Goal: Task Accomplishment & Management: Manage account settings

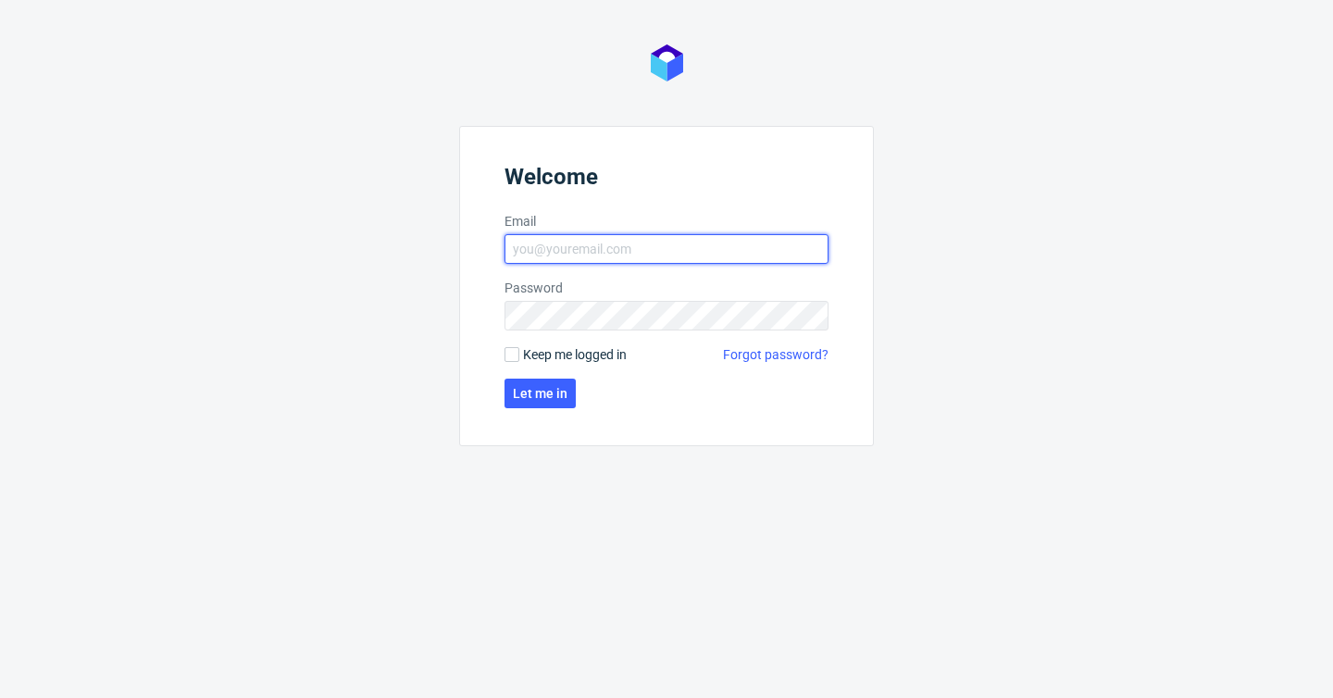
click at [582, 249] on input "Email" at bounding box center [666, 249] width 324 height 30
type input "[PERSON_NAME][EMAIL_ADDRESS][PERSON_NAME][DOMAIN_NAME]"
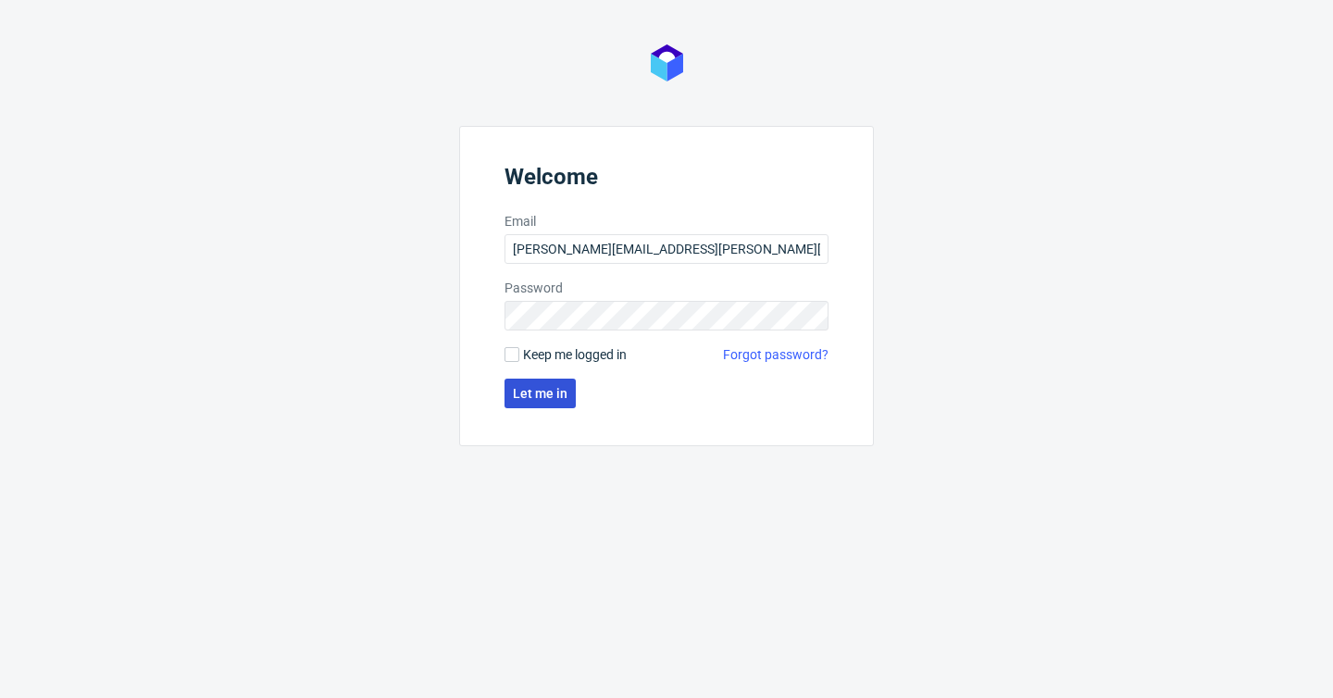
click at [545, 382] on button "Let me in" at bounding box center [539, 393] width 71 height 30
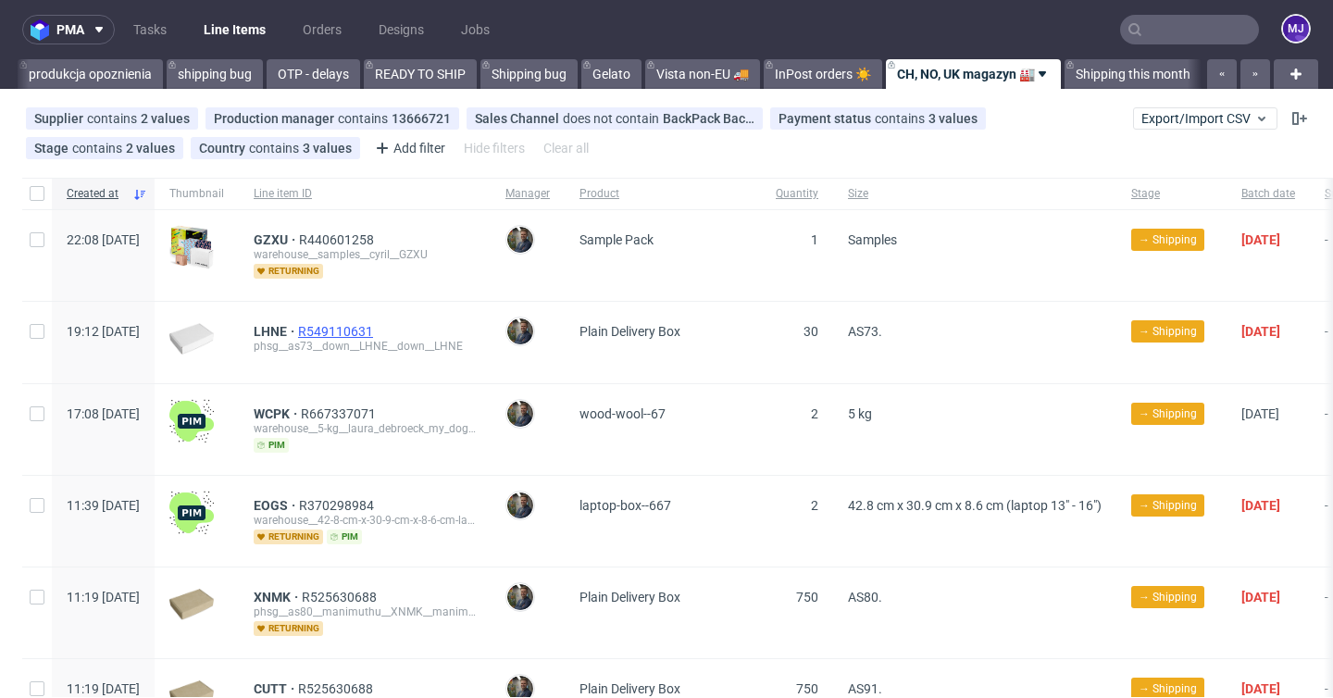
scroll to position [0, 3552]
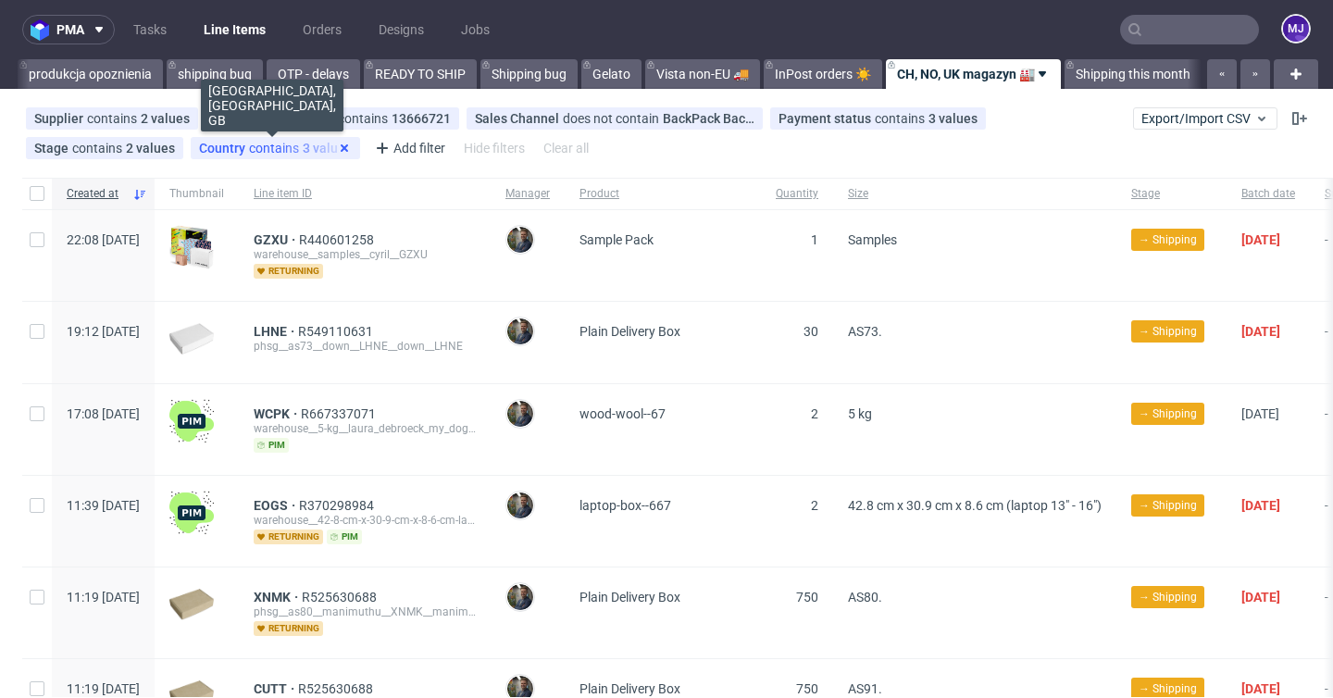
click at [341, 147] on icon at bounding box center [344, 148] width 15 height 15
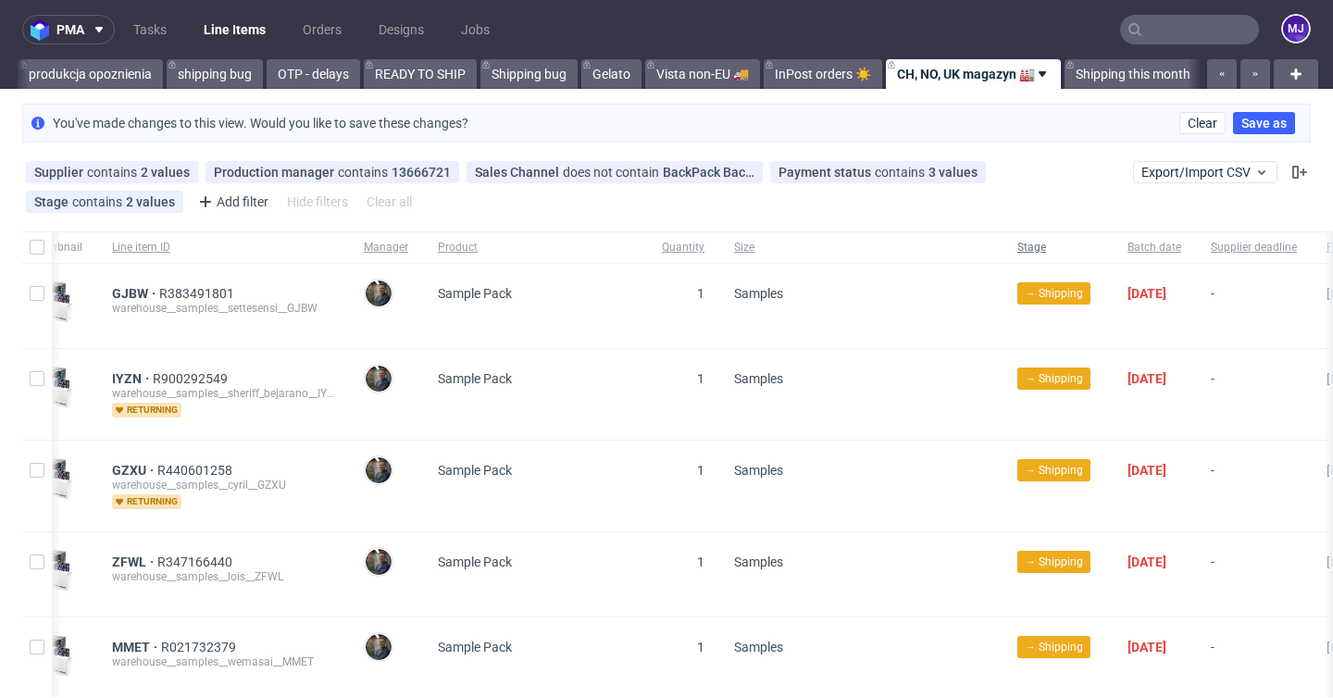
scroll to position [0, 622]
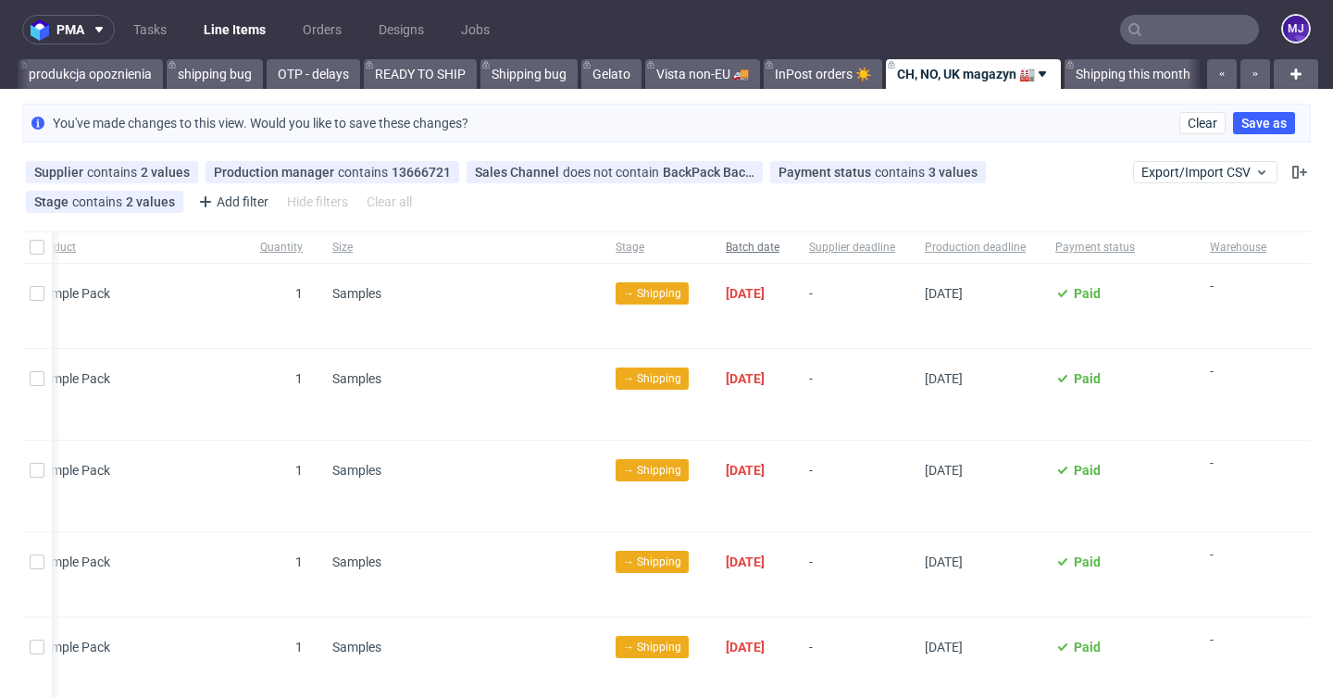
click at [728, 250] on span "Batch date" at bounding box center [752, 248] width 54 height 16
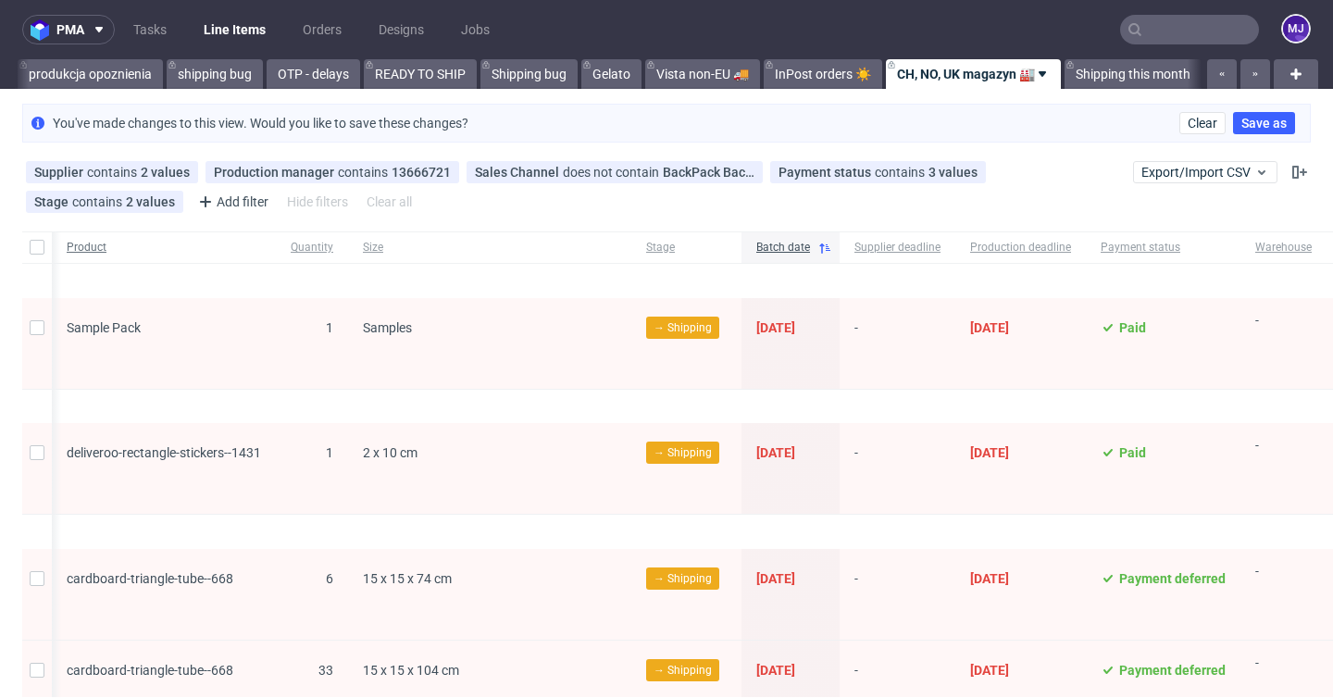
scroll to position [0, 622]
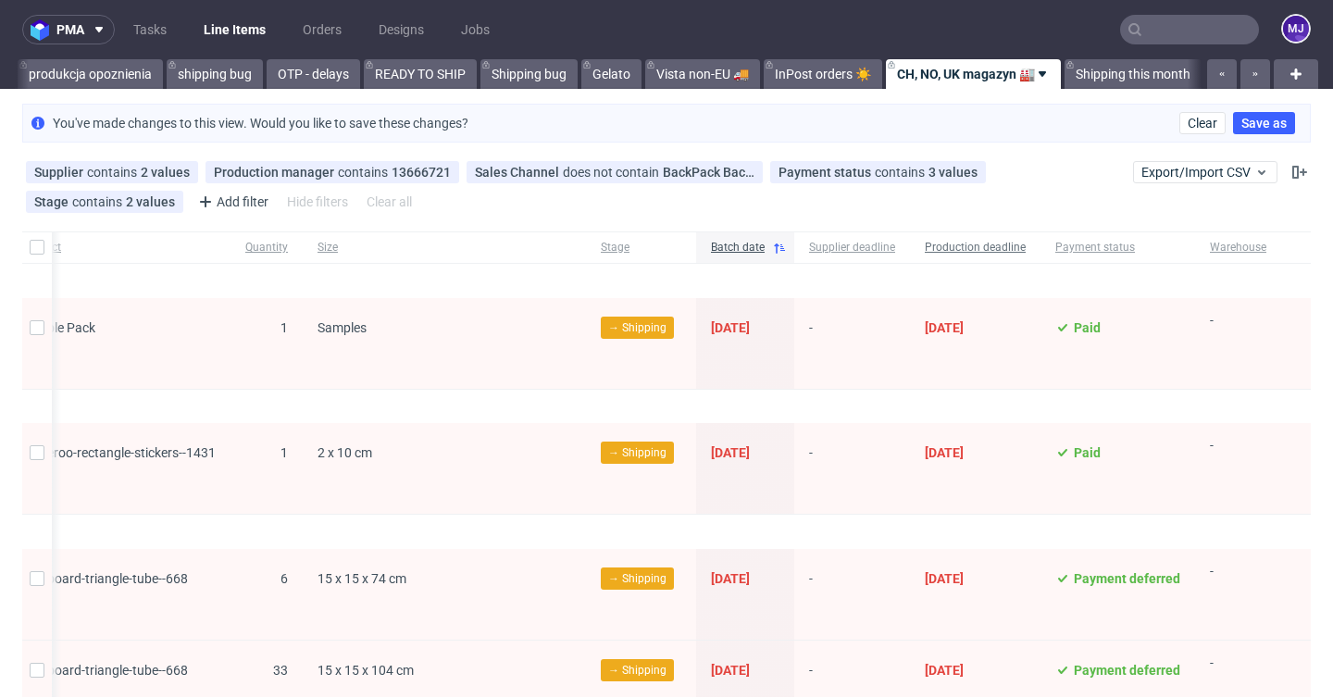
click at [964, 249] on span "Production deadline" at bounding box center [974, 248] width 101 height 16
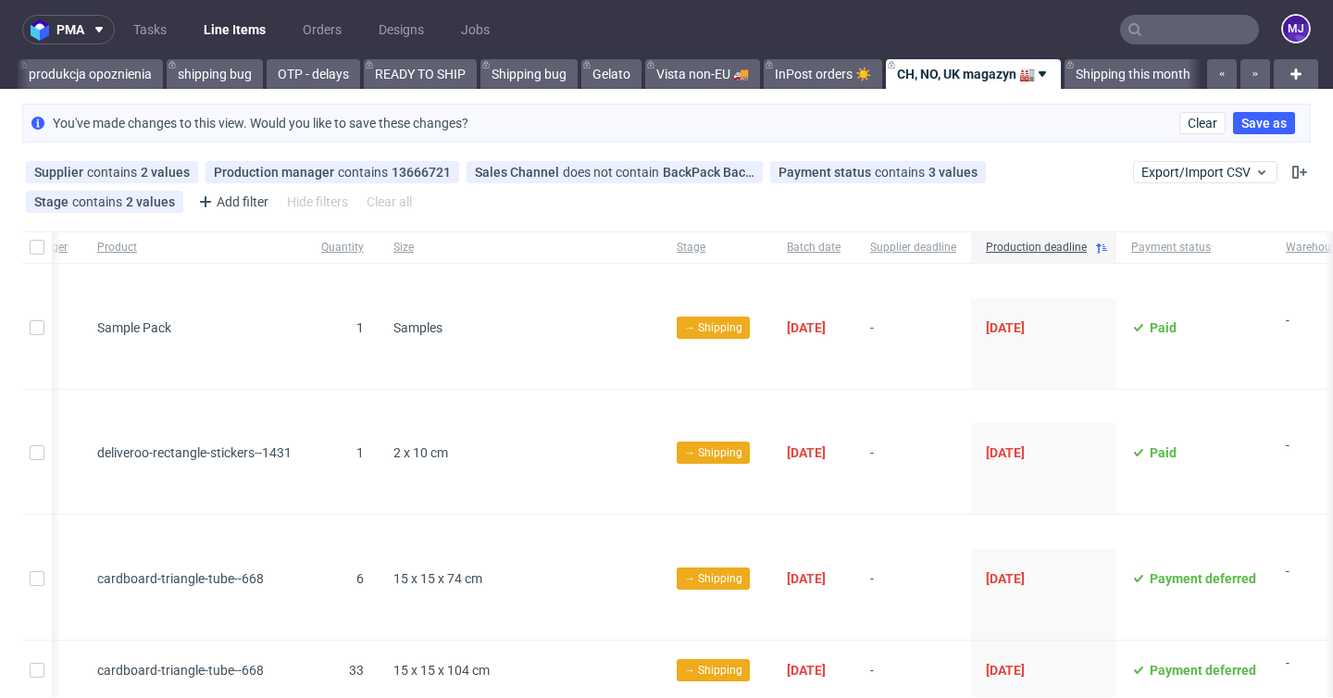
scroll to position [0, 637]
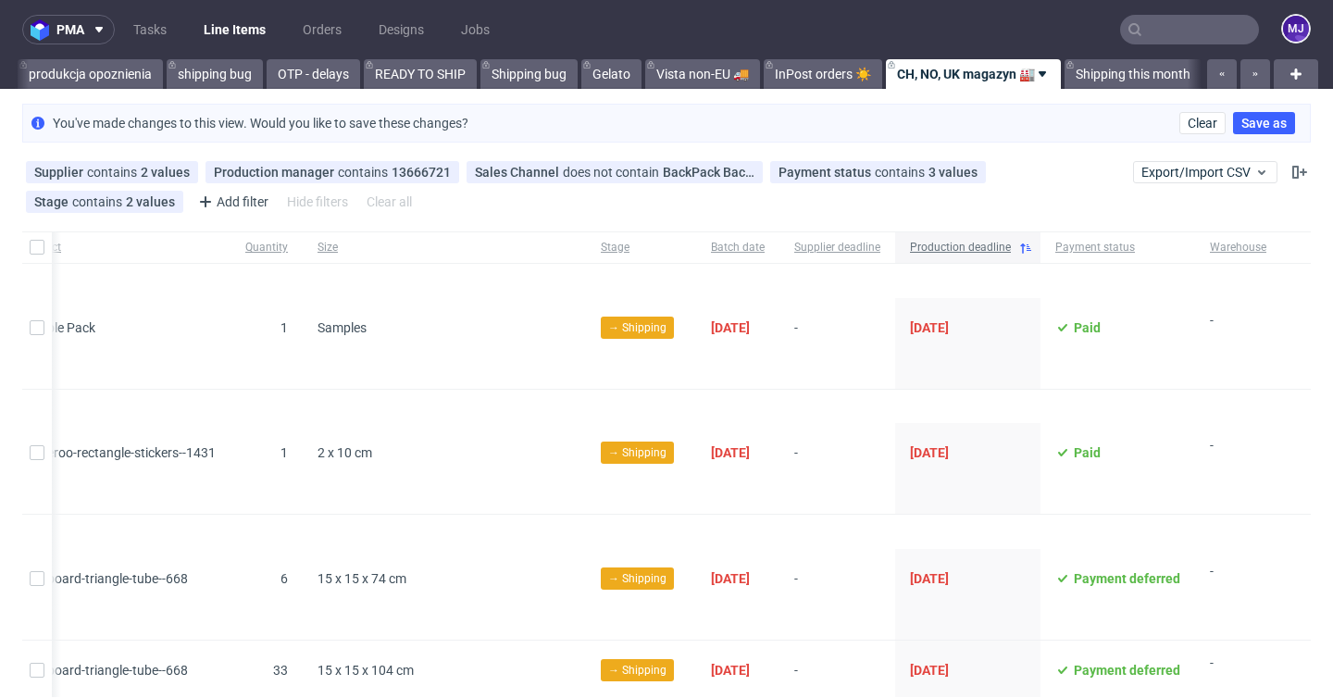
click at [970, 249] on span "Production deadline" at bounding box center [960, 248] width 101 height 16
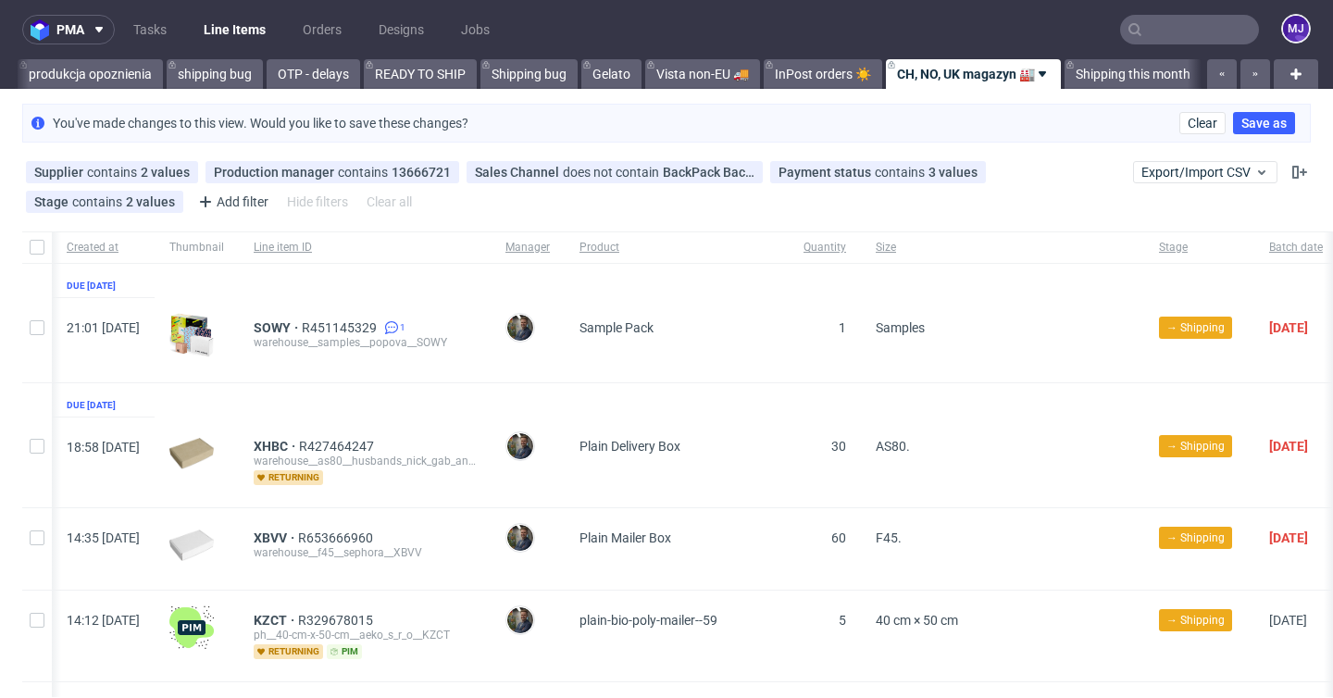
scroll to position [0, 637]
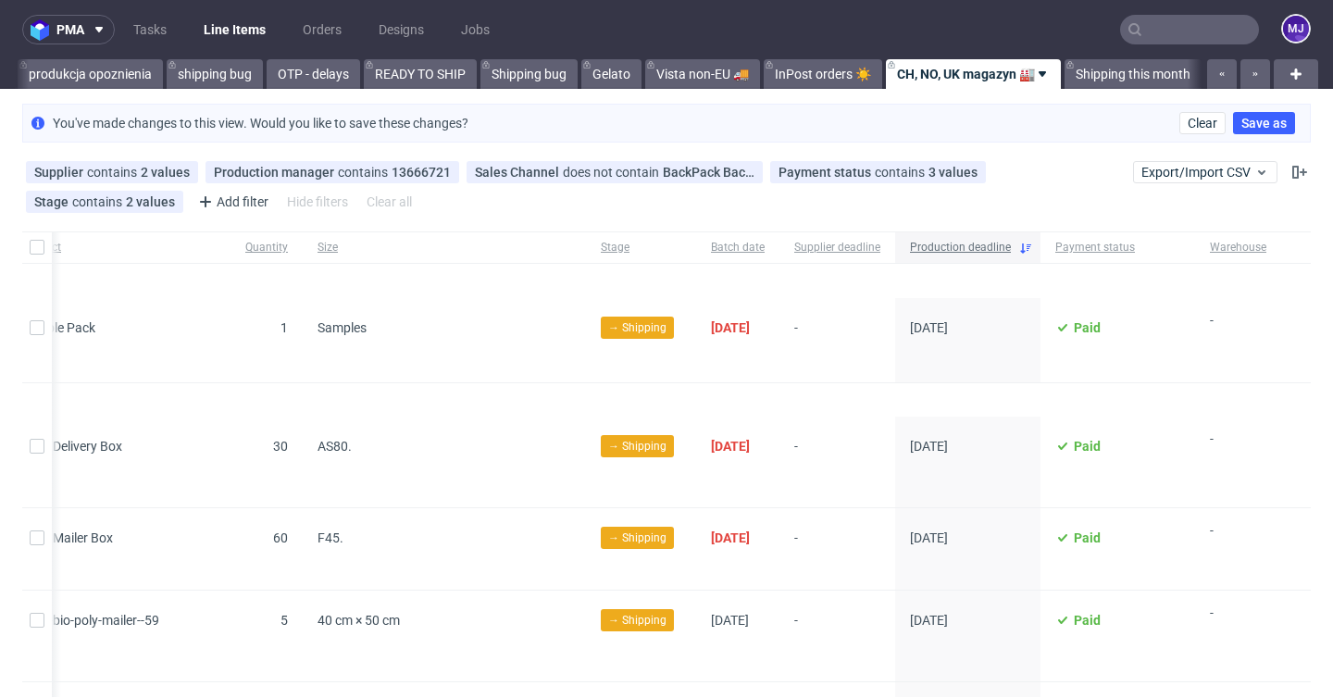
click at [974, 245] on span "Production deadline" at bounding box center [960, 248] width 101 height 16
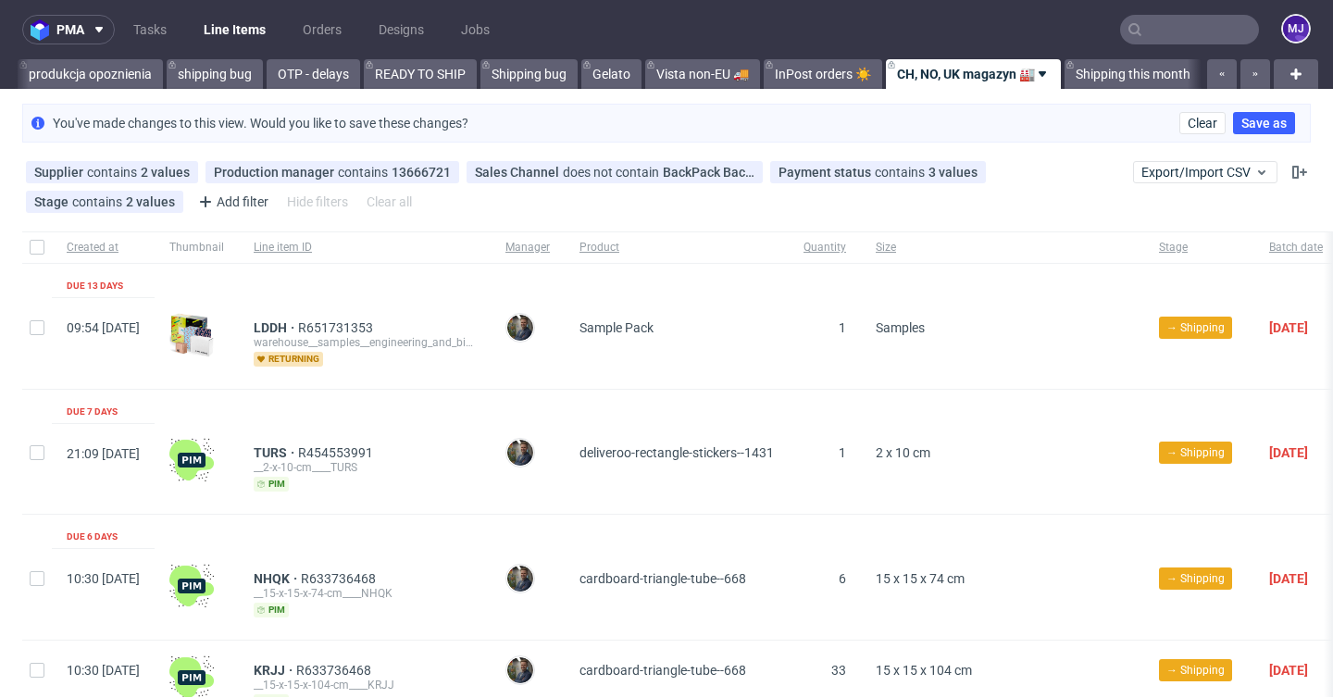
click at [72, 285] on div "Due 13 days" at bounding box center [95, 286] width 56 height 15
drag, startPoint x: 72, startPoint y: 285, endPoint x: 151, endPoint y: 285, distance: 78.7
click at [151, 285] on div "Due 13 days" at bounding box center [103, 281] width 103 height 34
click at [98, 412] on div "Due 7 days" at bounding box center [92, 411] width 51 height 15
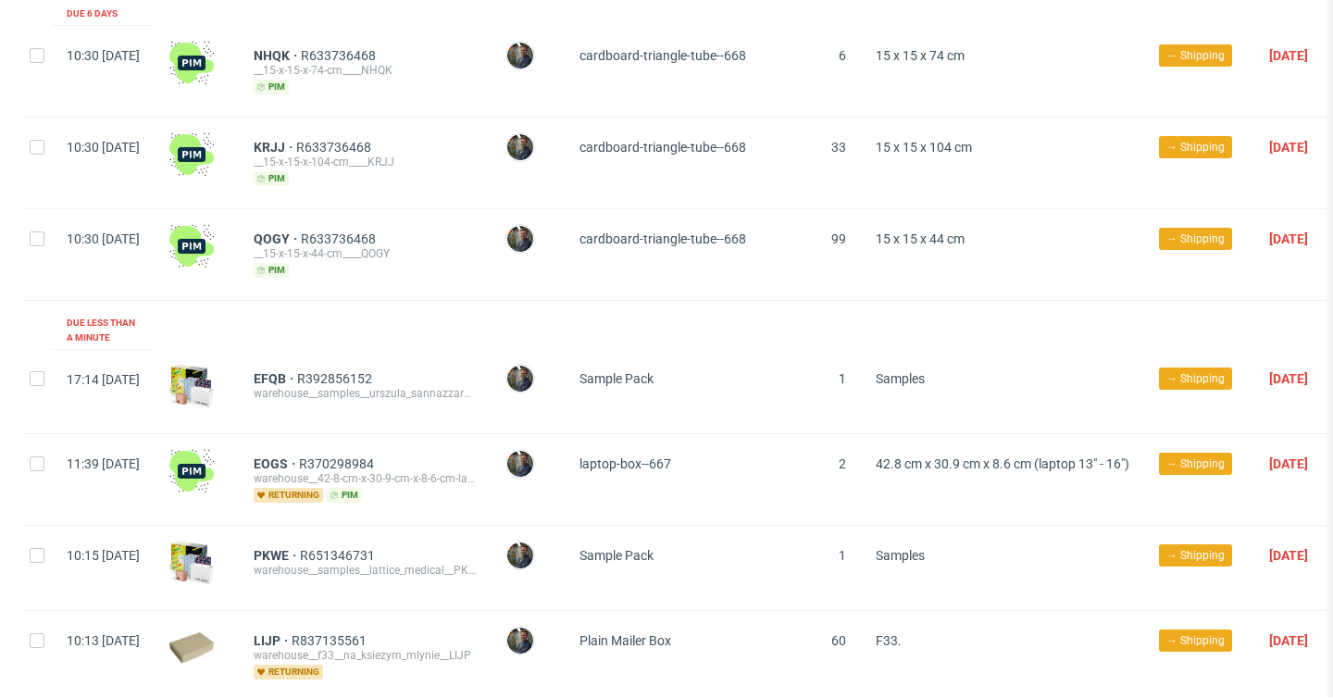
scroll to position [701, 0]
